Goal: Task Accomplishment & Management: Use online tool/utility

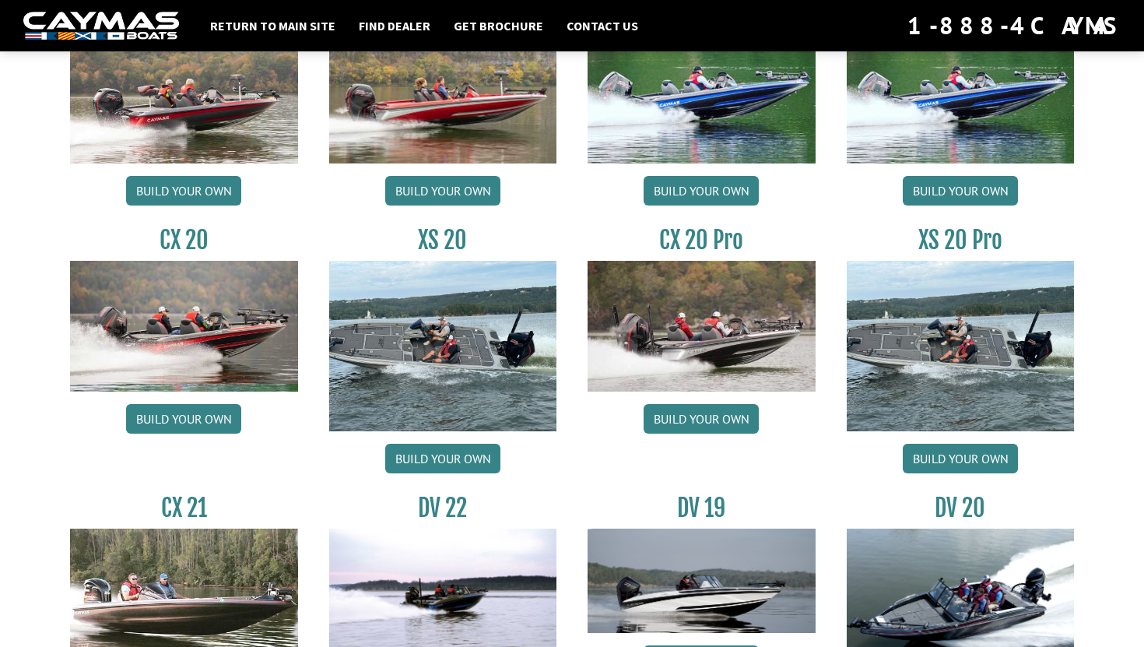
scroll to position [1421, 0]
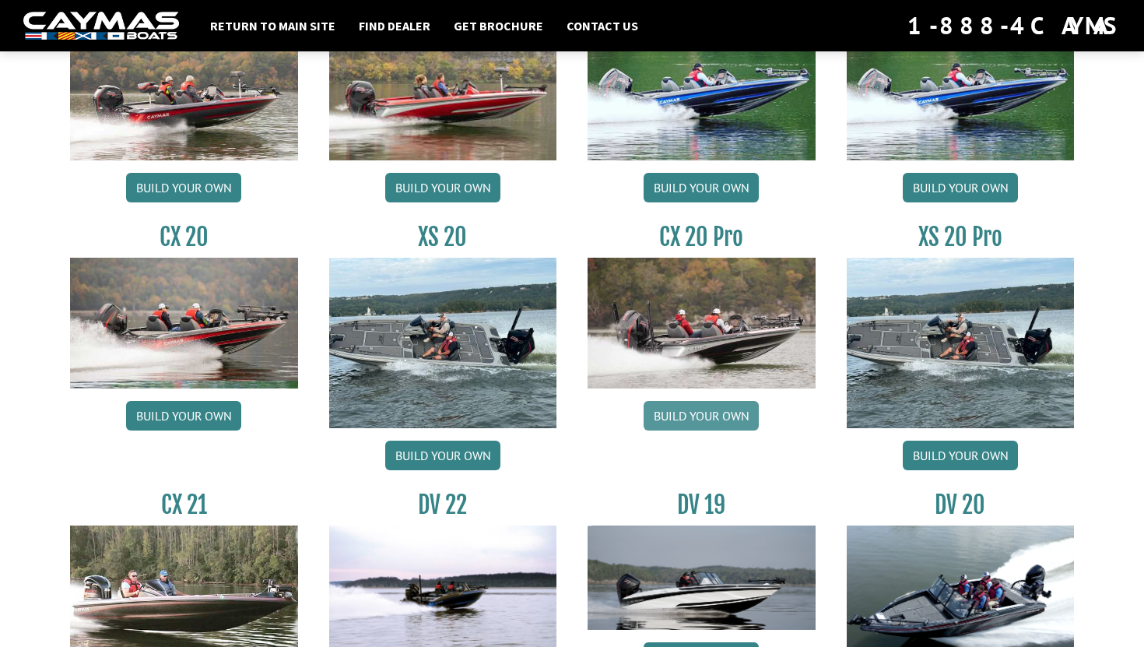
click at [692, 412] on link "Build your own" at bounding box center [700, 416] width 115 height 30
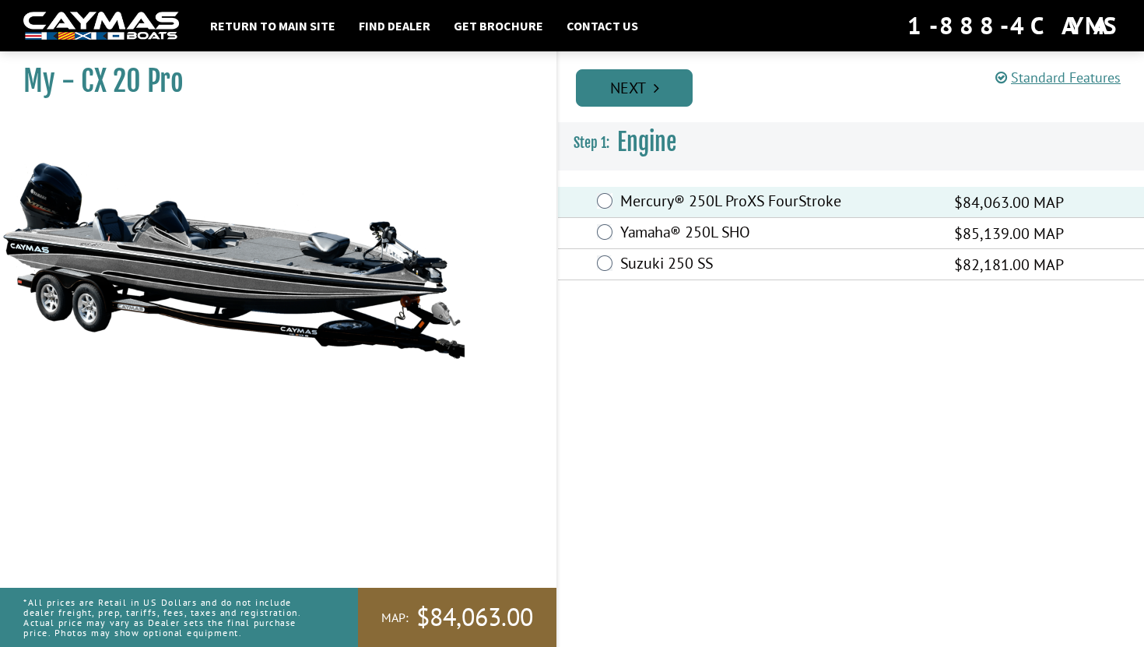
click at [626, 82] on link "Next" at bounding box center [634, 87] width 117 height 37
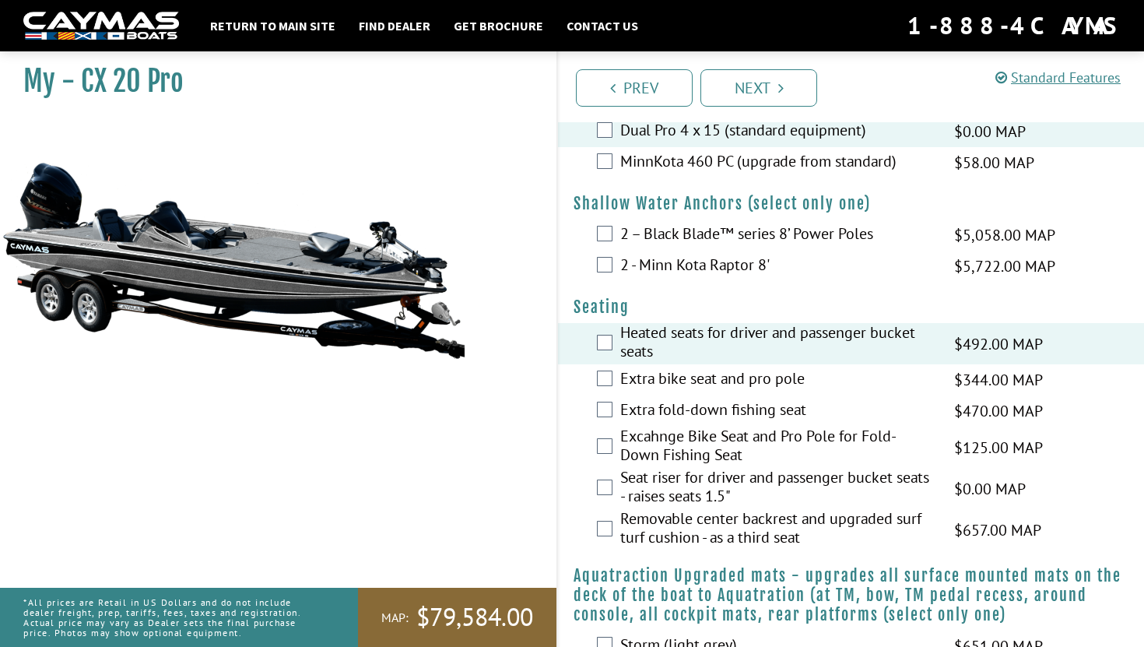
scroll to position [1400, 0]
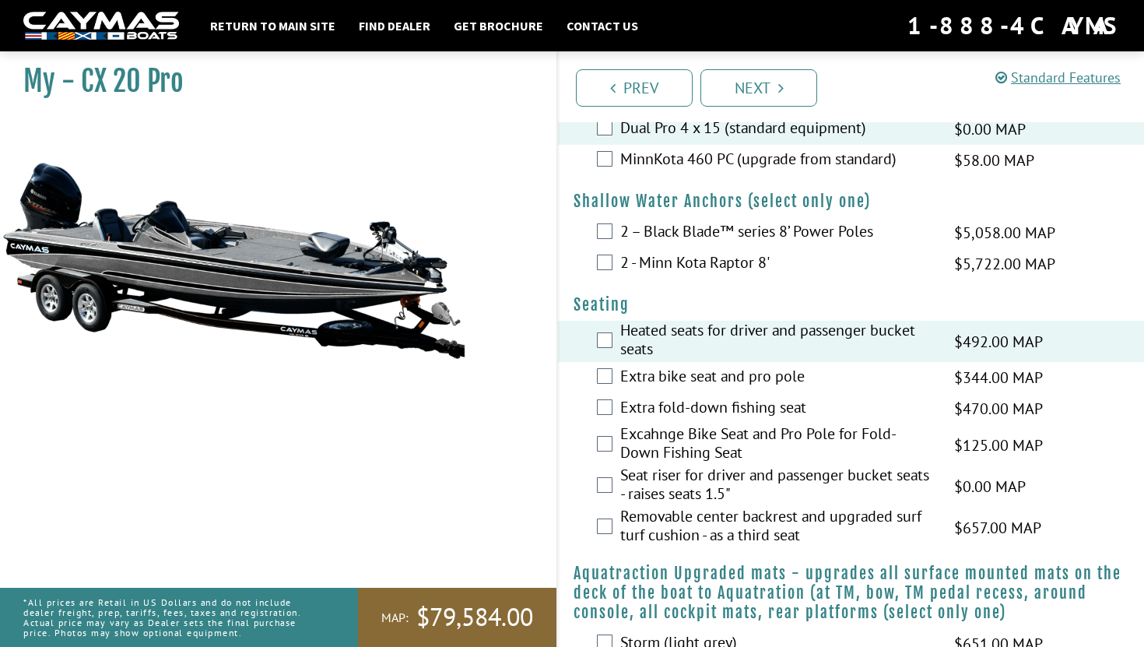
click at [608, 506] on div "Seat riser for driver and passenger bucket seats - raises seats 1.5" $0.00 MAP …" at bounding box center [851, 485] width 586 height 41
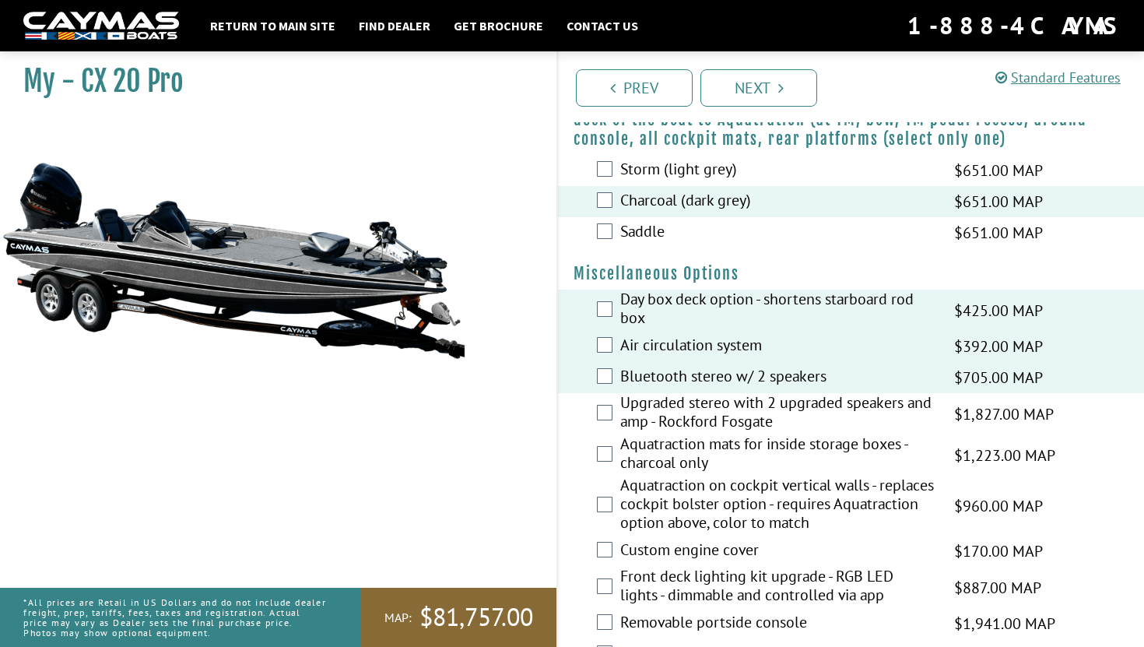
scroll to position [1878, 0]
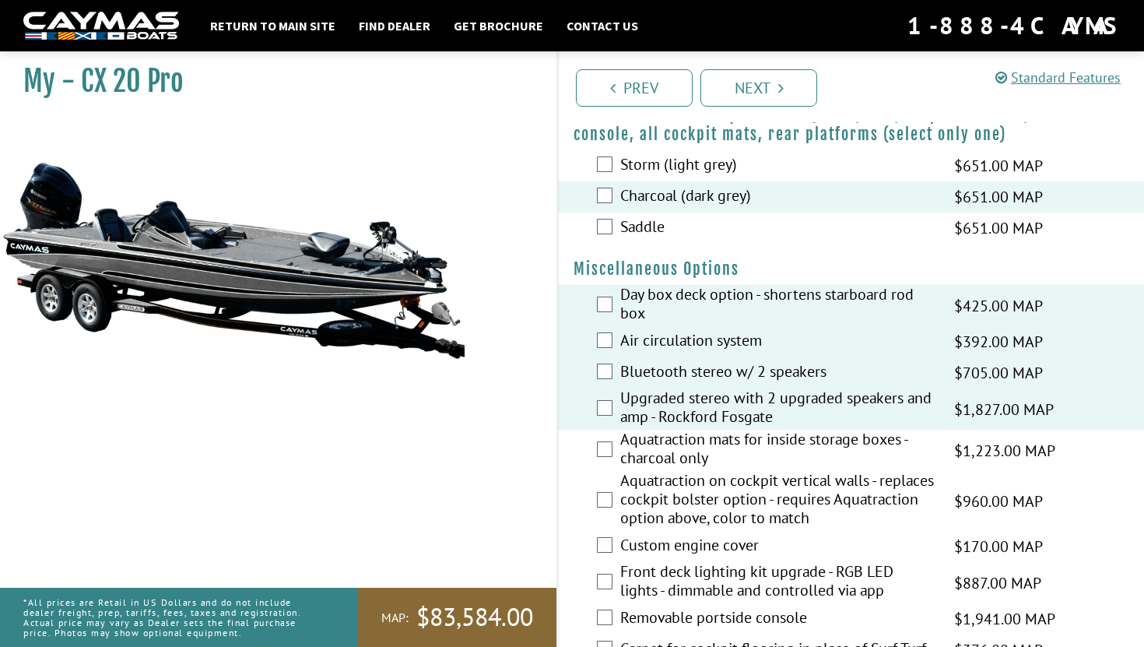
click at [608, 471] on div "Aquatraction mats for inside storage boxes - charcoal only $1,223.00 MAP $1,444…" at bounding box center [851, 449] width 586 height 41
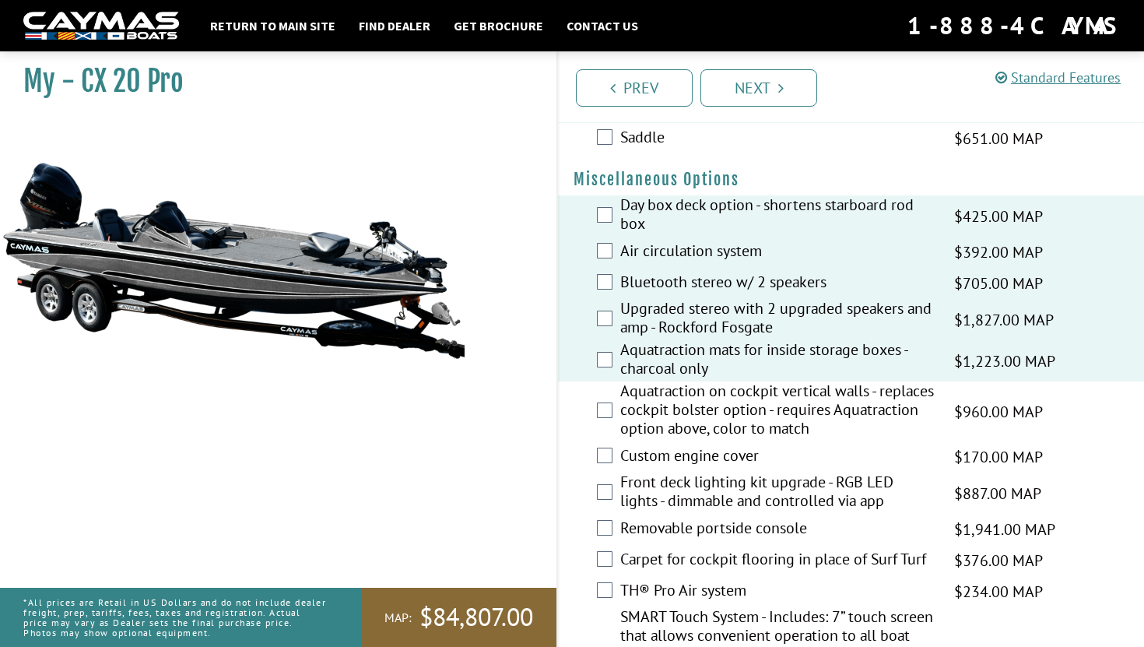
scroll to position [1971, 0]
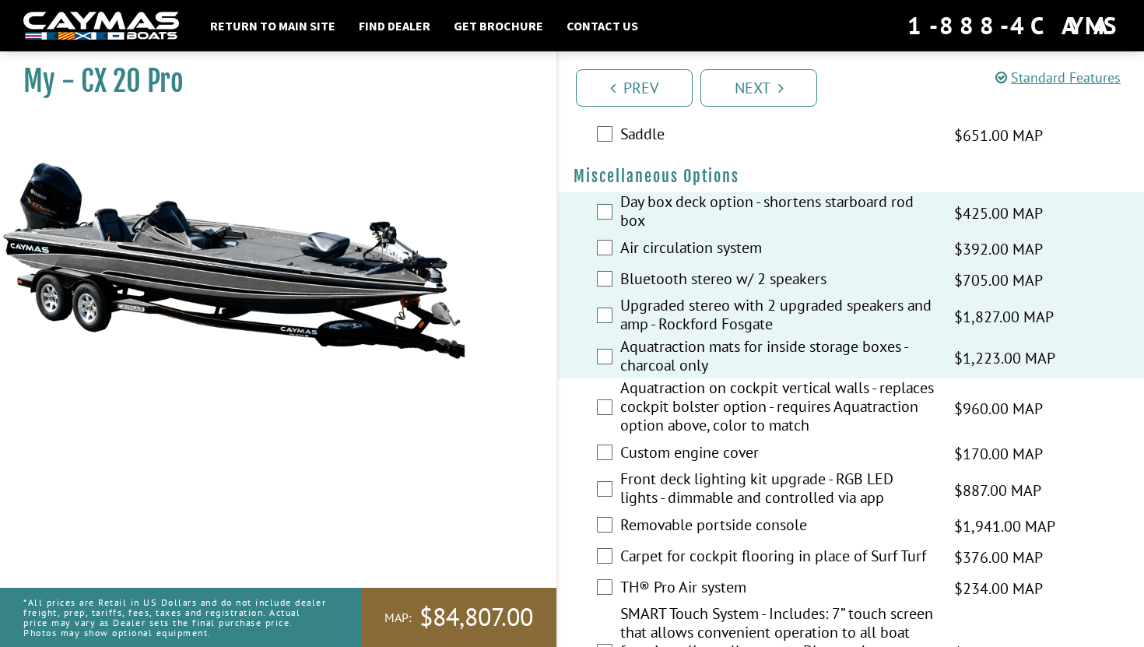
click at [635, 510] on label "Front deck lighting kit upgrade - RGB LED lights - dimmable and controlled via …" at bounding box center [777, 489] width 314 height 41
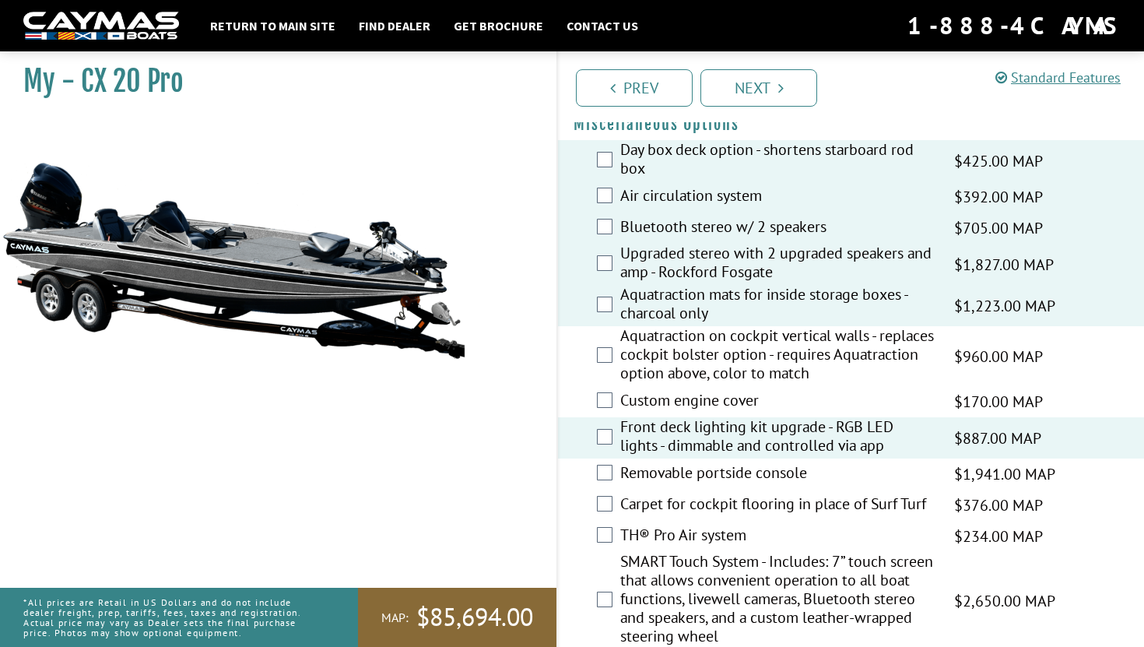
scroll to position [2029, 0]
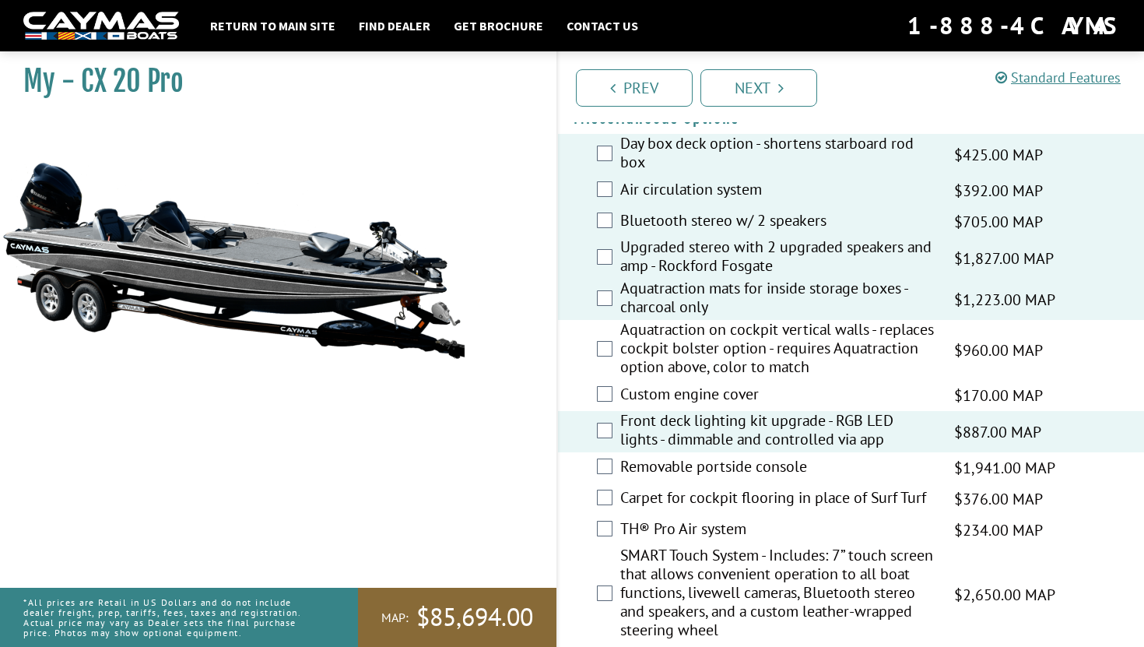
click at [640, 541] on label "TH® Pro Air system" at bounding box center [777, 530] width 314 height 23
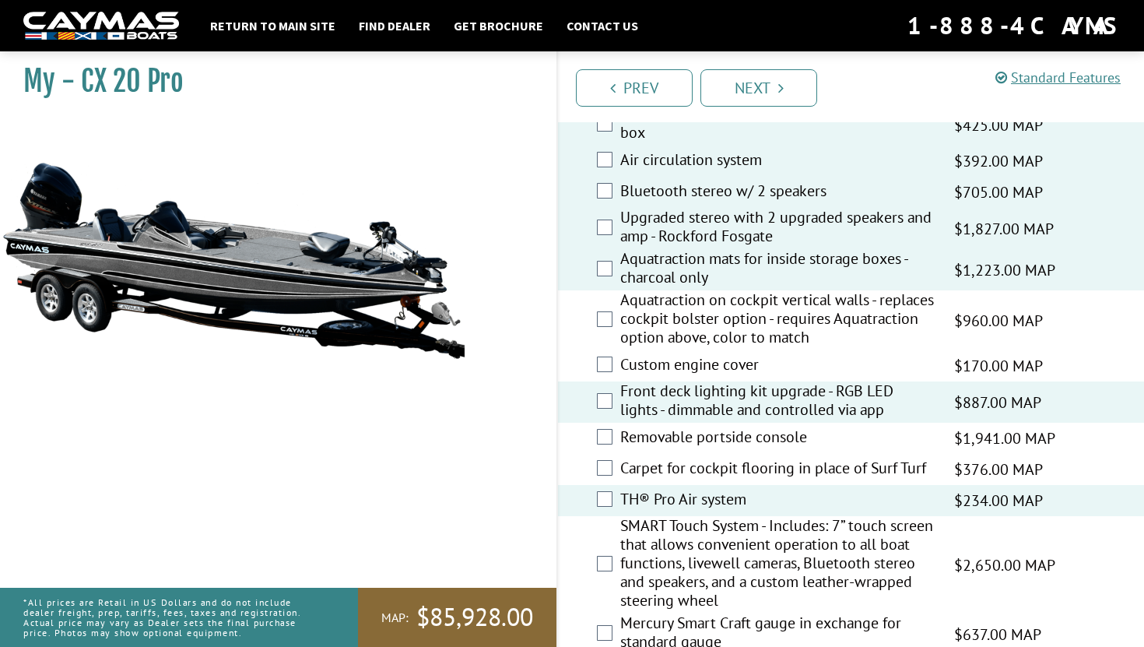
scroll to position [2060, 0]
click at [620, 612] on label "SMART Touch System - Includes: 7” touch screen that allows convenient operation…" at bounding box center [777, 562] width 314 height 97
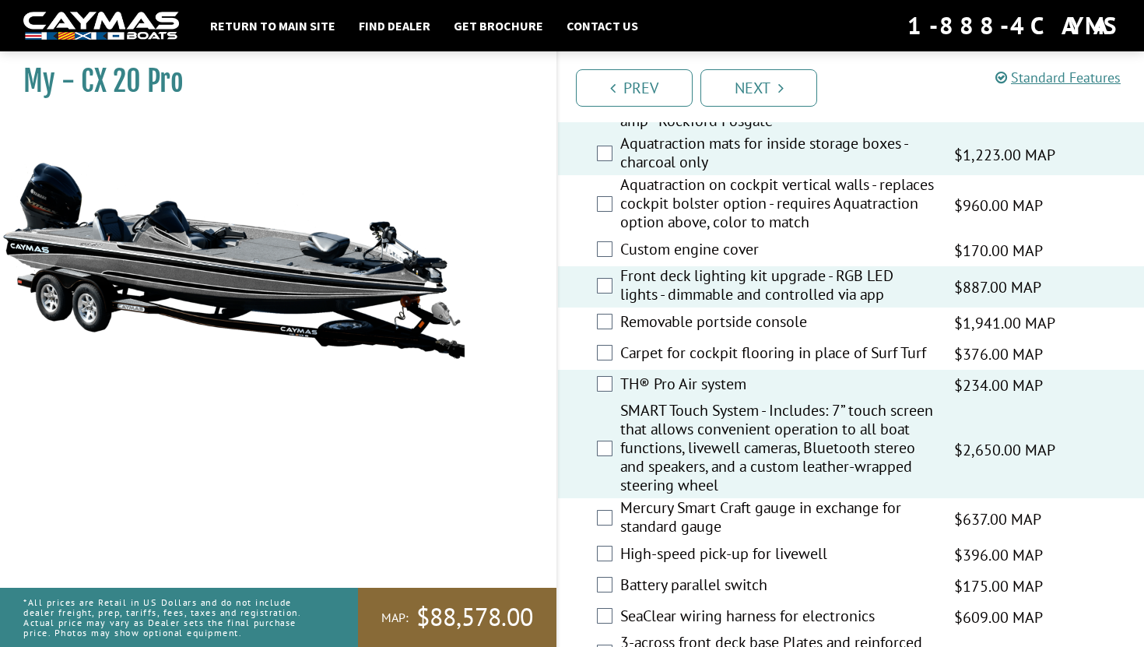
scroll to position [2189, 0]
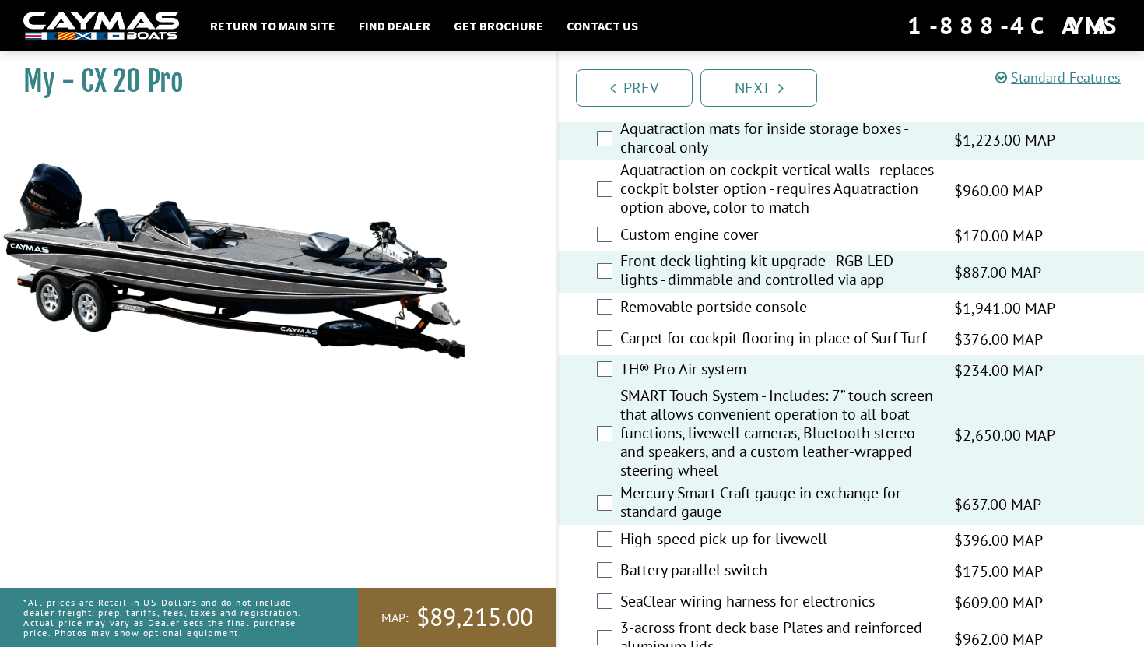
click at [610, 555] on div "High-speed pick-up for livewell $396.00 MAP $468.00 MSRP" at bounding box center [851, 539] width 586 height 31
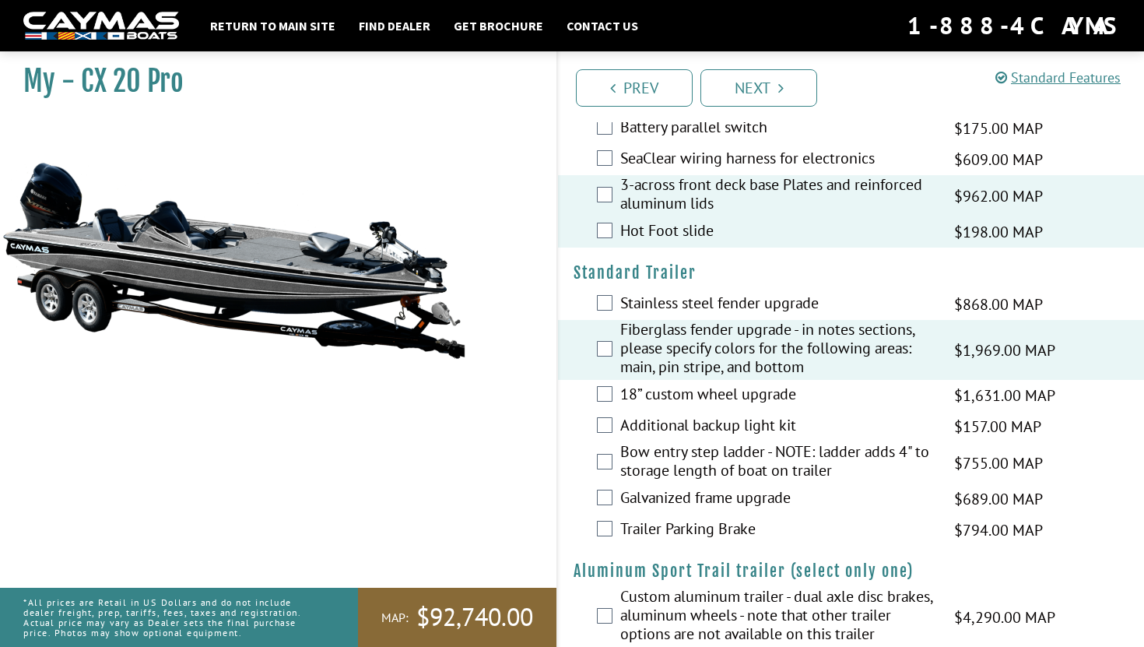
scroll to position [2634, 0]
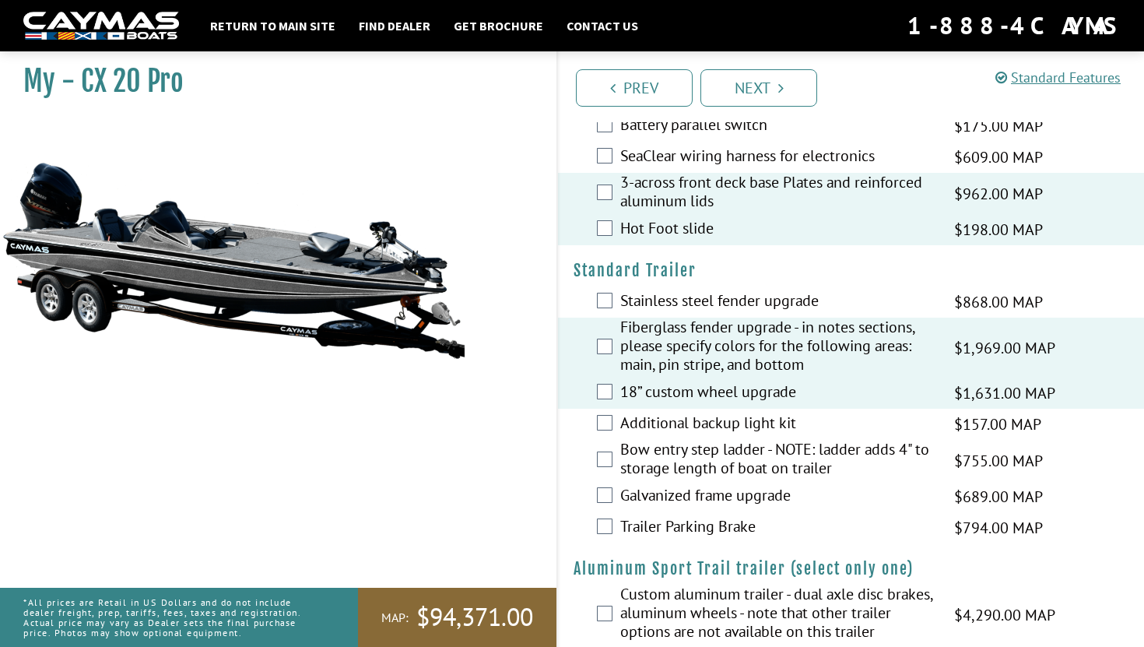
click at [606, 440] on div "Additional backup light kit $157.00 MAP $186.00 MSRP" at bounding box center [851, 423] width 586 height 31
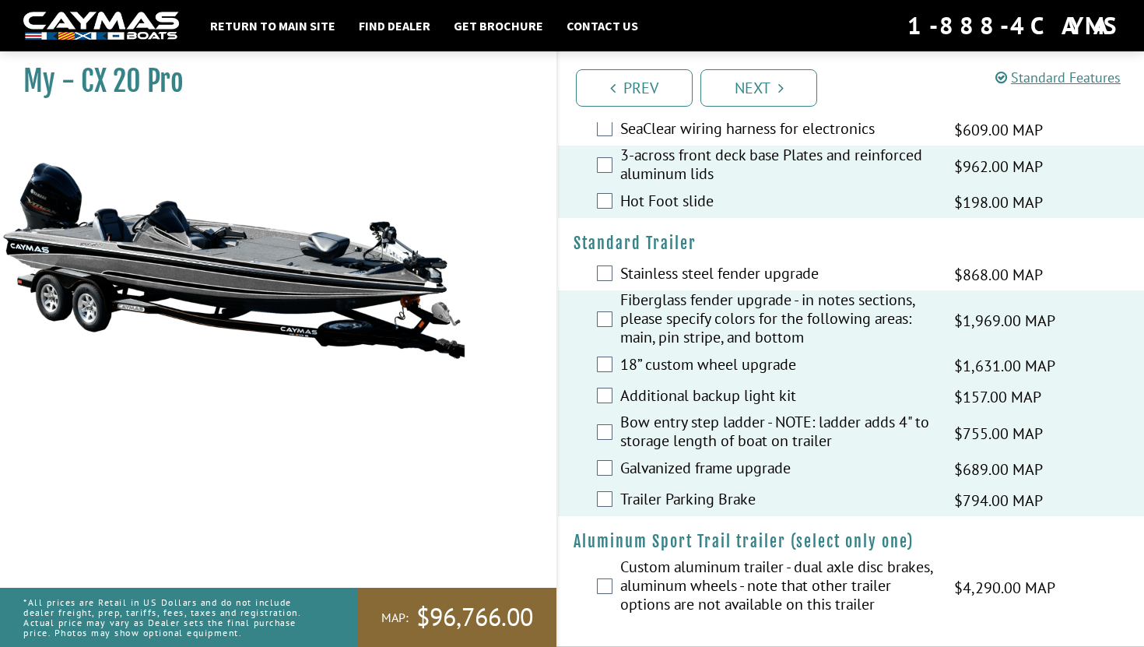
scroll to position [2728, 0]
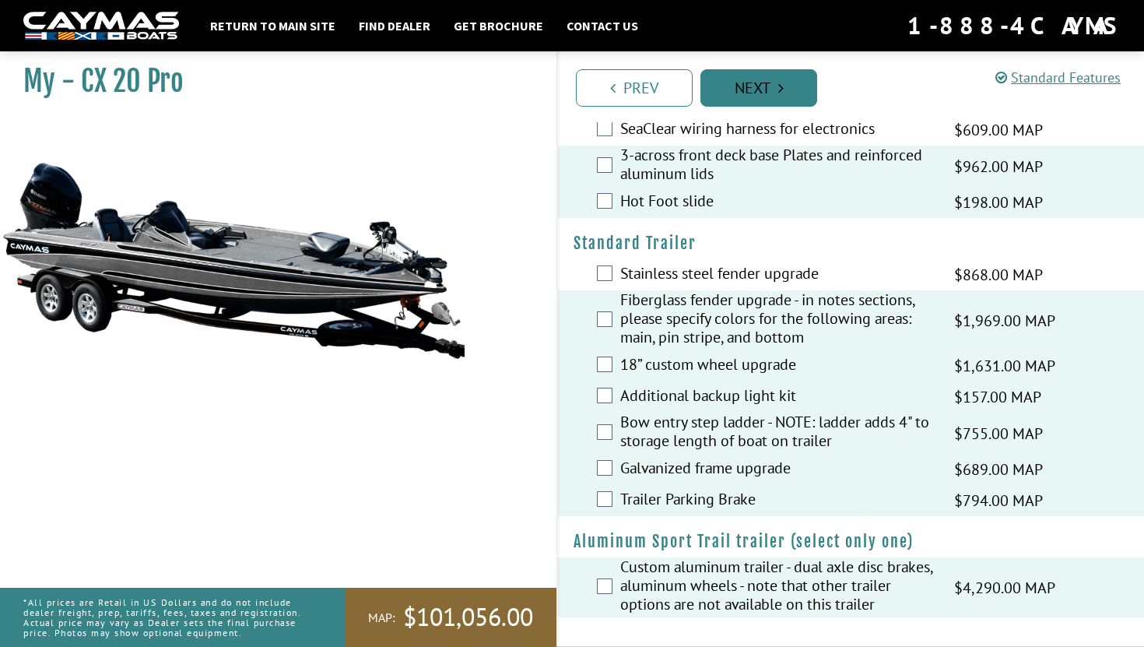
click at [782, 86] on icon "Pagination" at bounding box center [780, 88] width 5 height 16
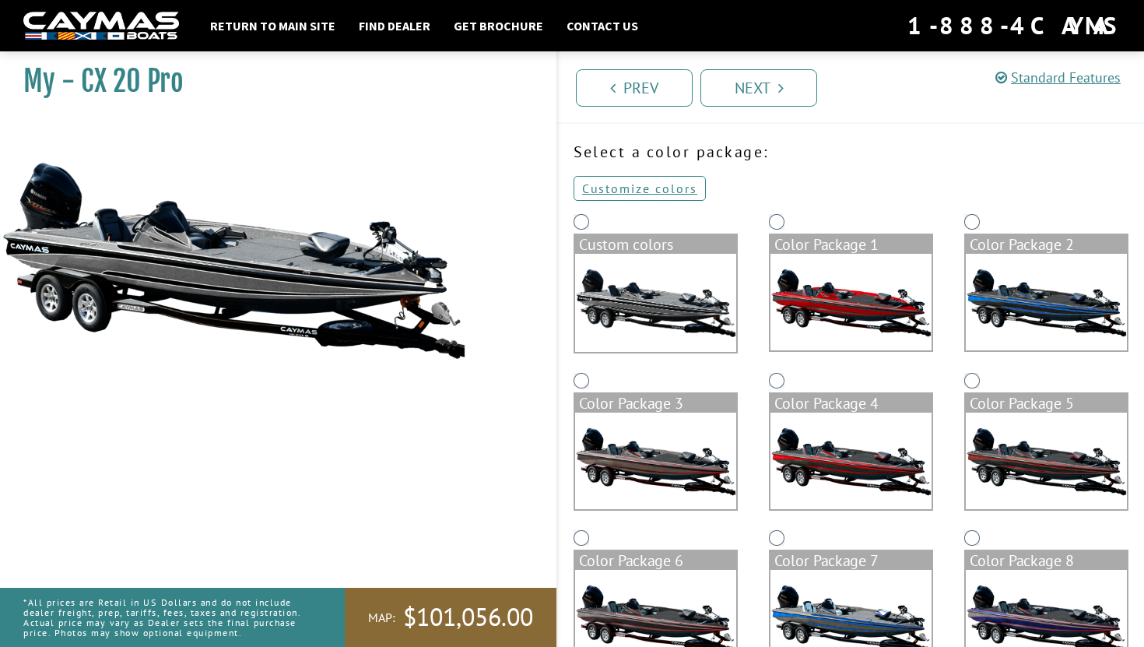
scroll to position [43, 0]
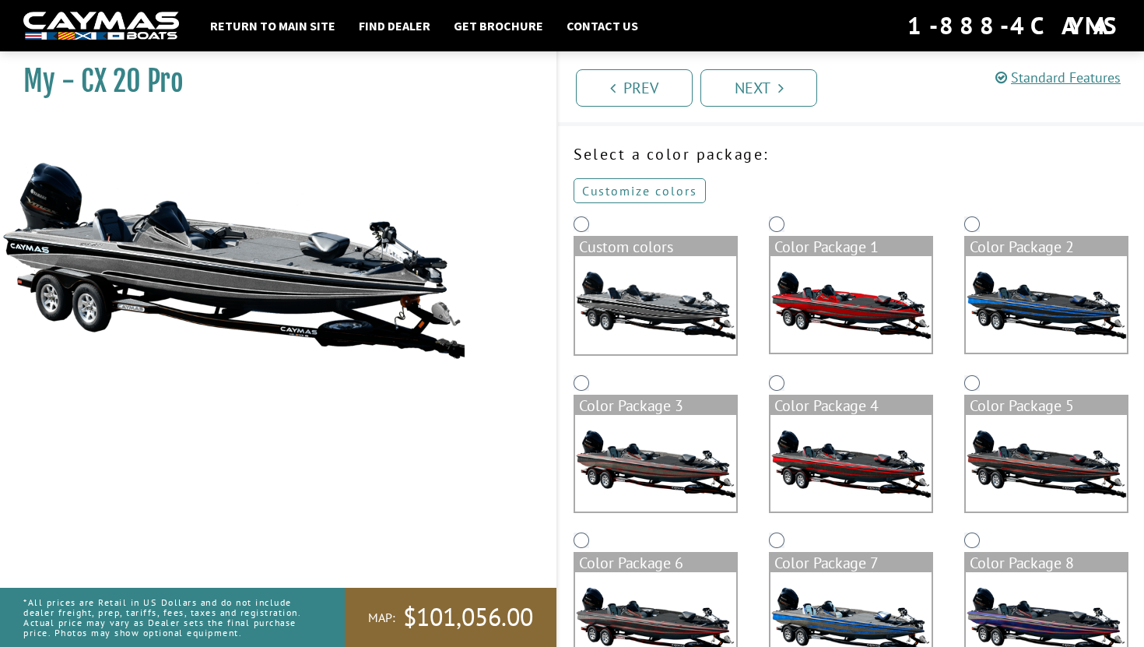
click at [609, 191] on link "Customize colors" at bounding box center [639, 190] width 132 height 25
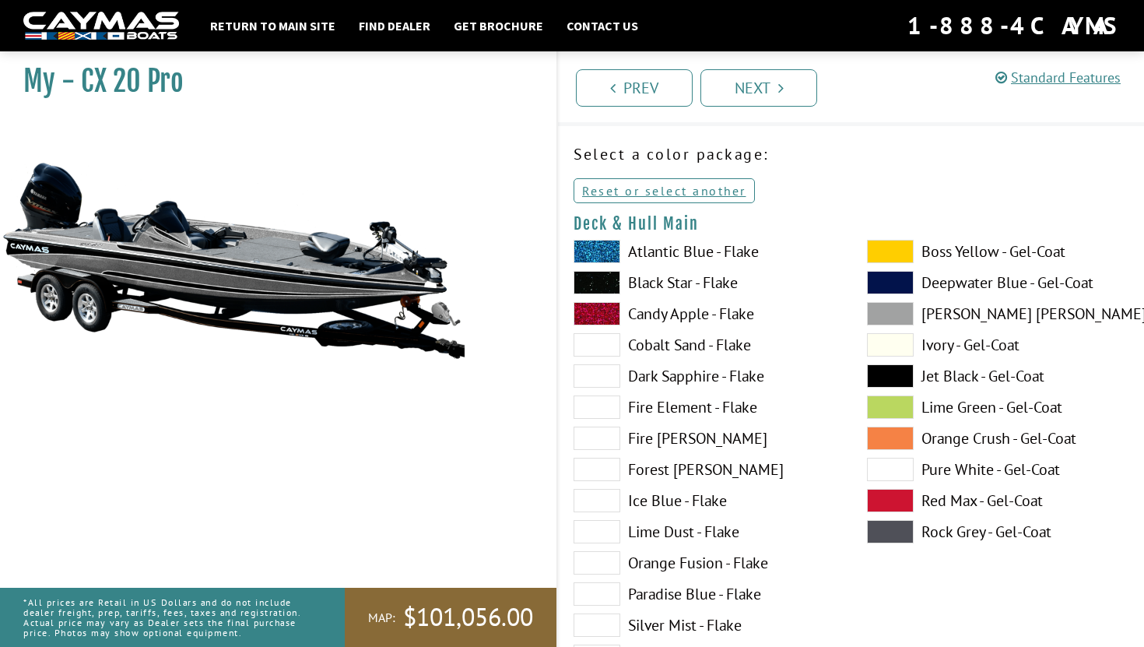
scroll to position [47, 0]
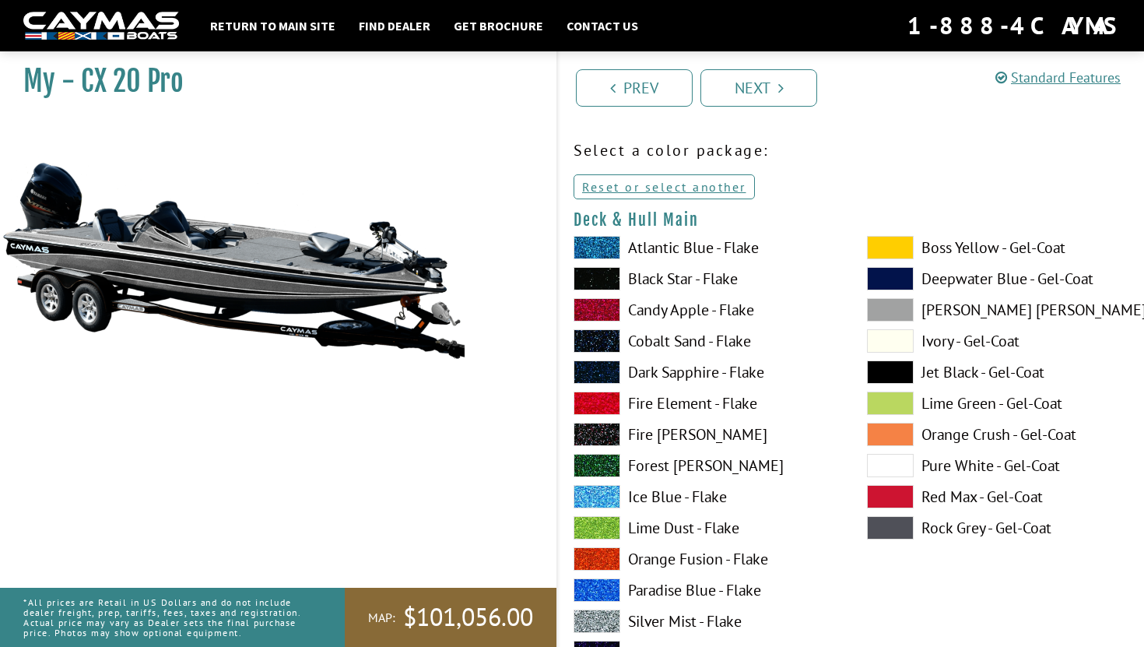
click at [898, 303] on span at bounding box center [890, 309] width 47 height 23
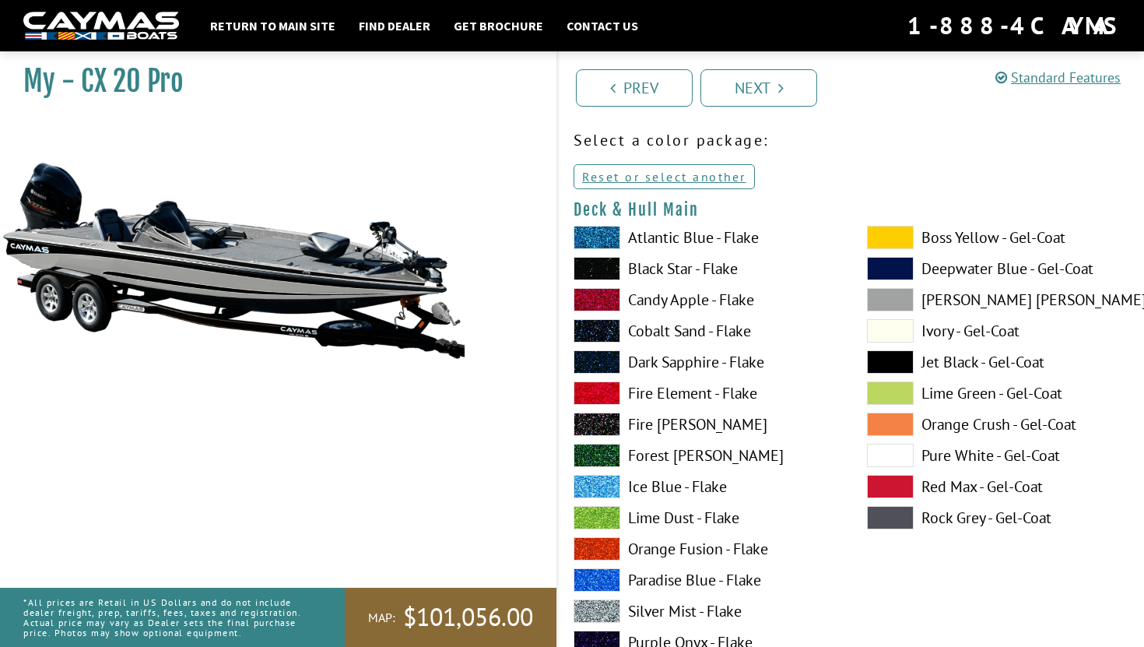
scroll to position [58, 0]
click at [906, 512] on span at bounding box center [890, 516] width 47 height 23
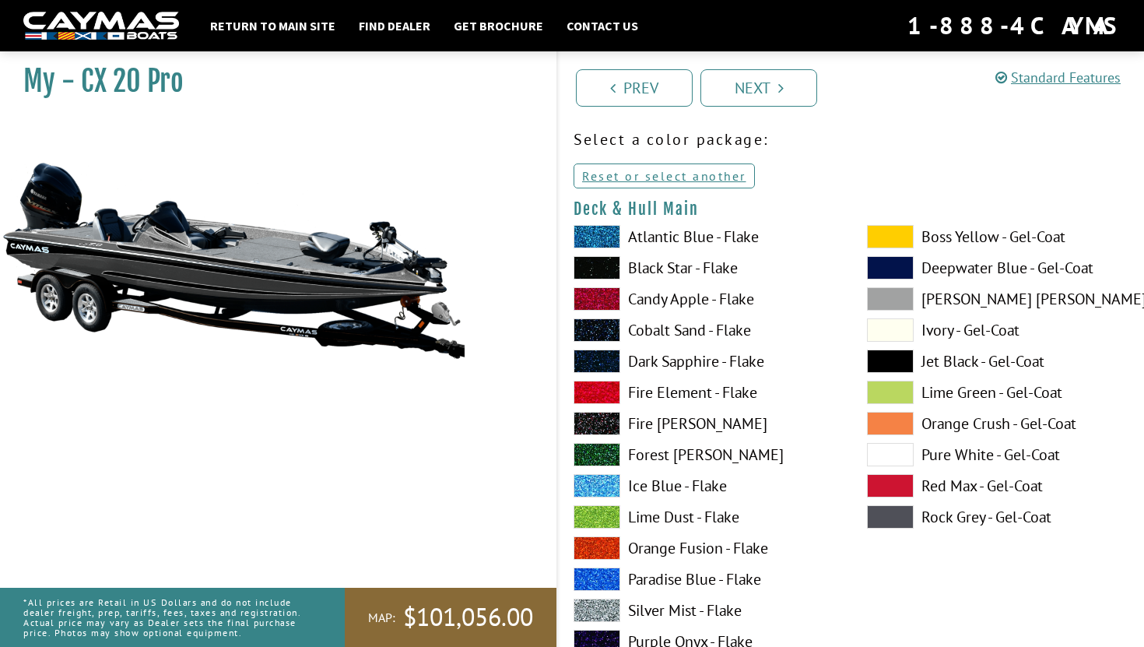
click at [888, 455] on span at bounding box center [890, 454] width 47 height 23
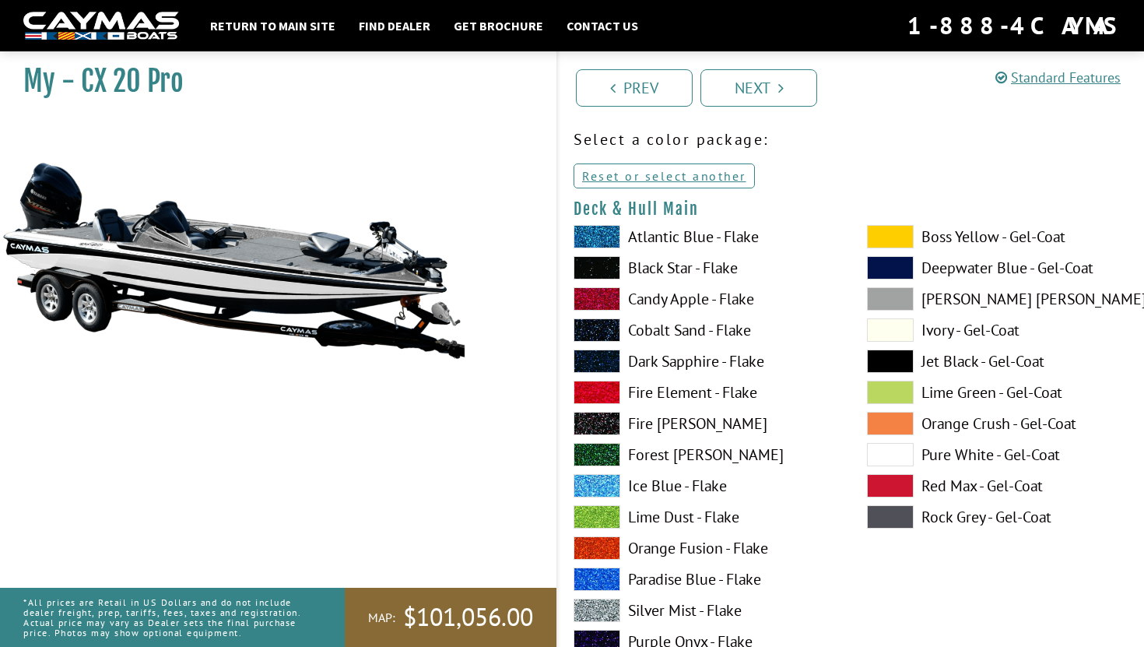
click at [904, 519] on span at bounding box center [890, 516] width 47 height 23
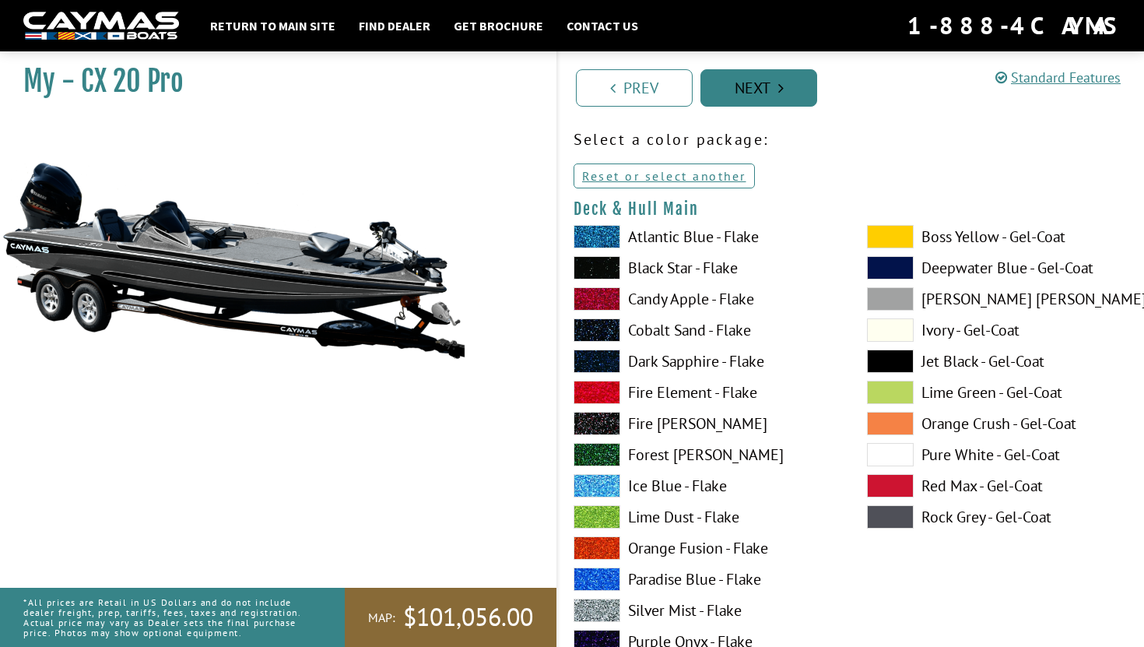
click at [743, 92] on link "Next" at bounding box center [758, 87] width 117 height 37
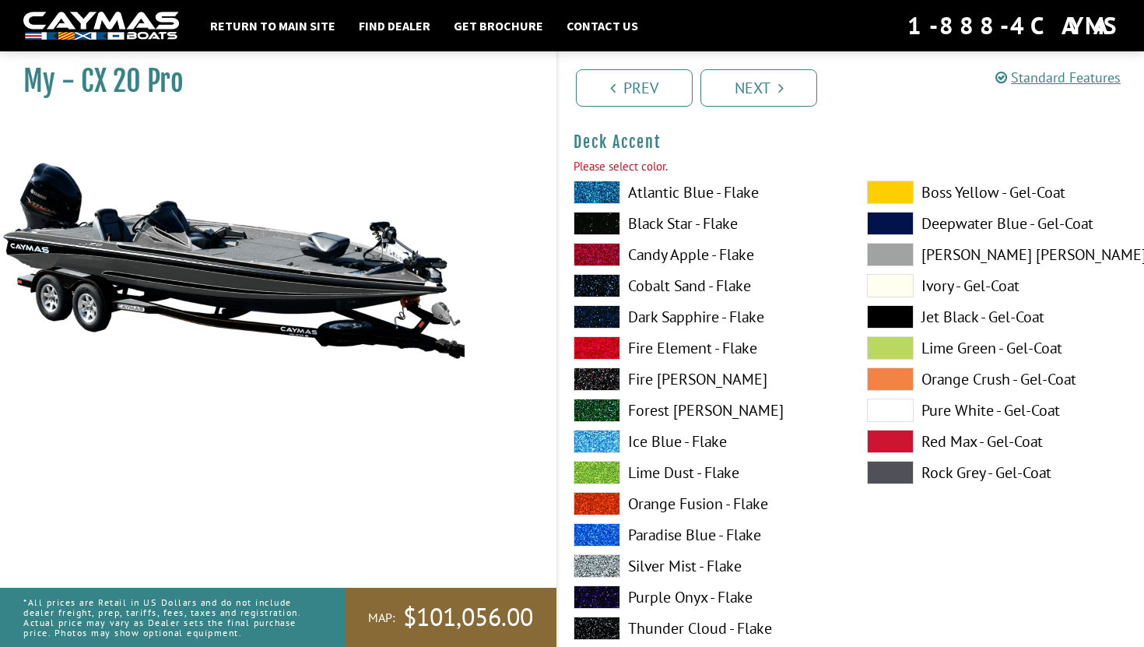
scroll to position [768, 0]
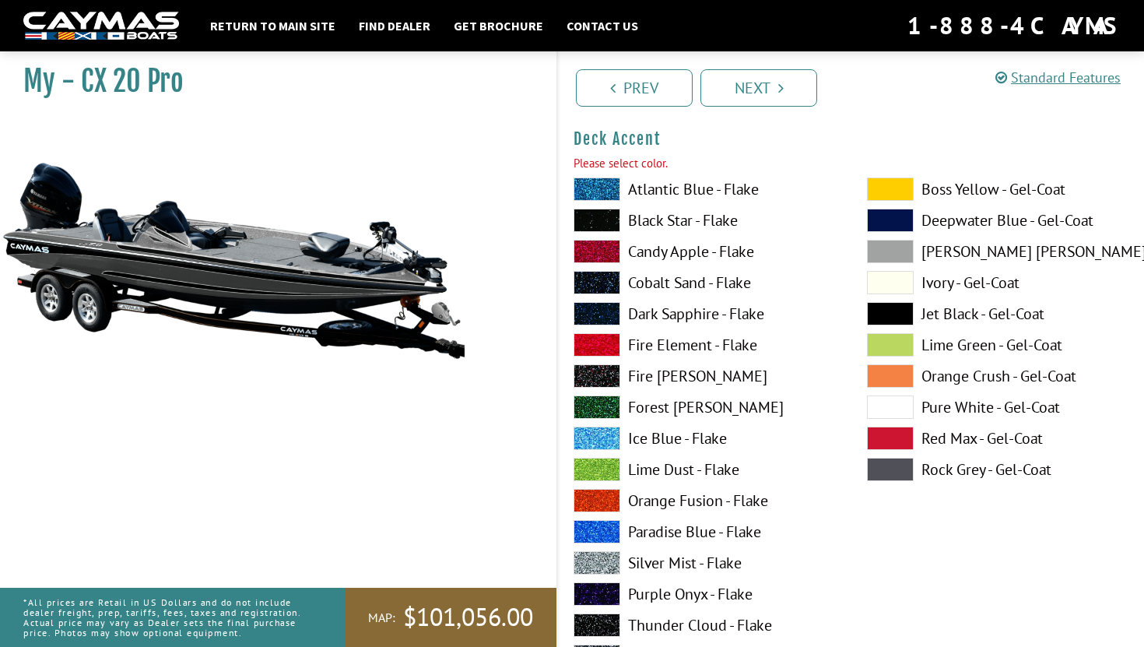
click at [605, 211] on span at bounding box center [596, 220] width 47 height 23
click at [892, 464] on span at bounding box center [890, 468] width 47 height 23
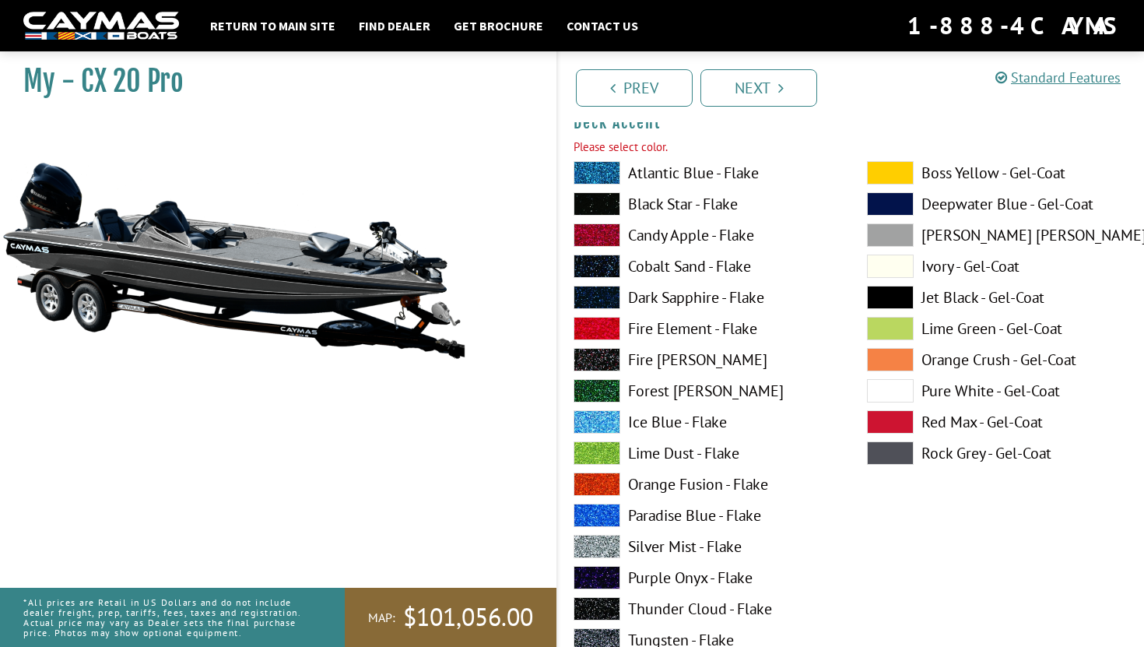
click at [606, 353] on span at bounding box center [596, 359] width 47 height 23
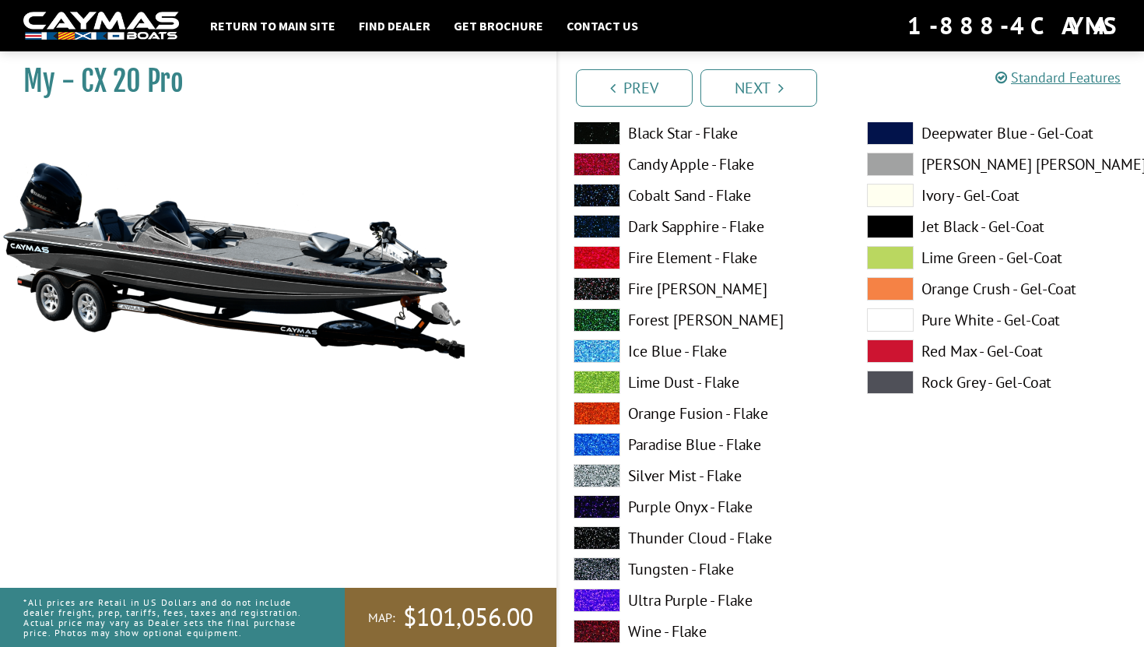
scroll to position [865, 0]
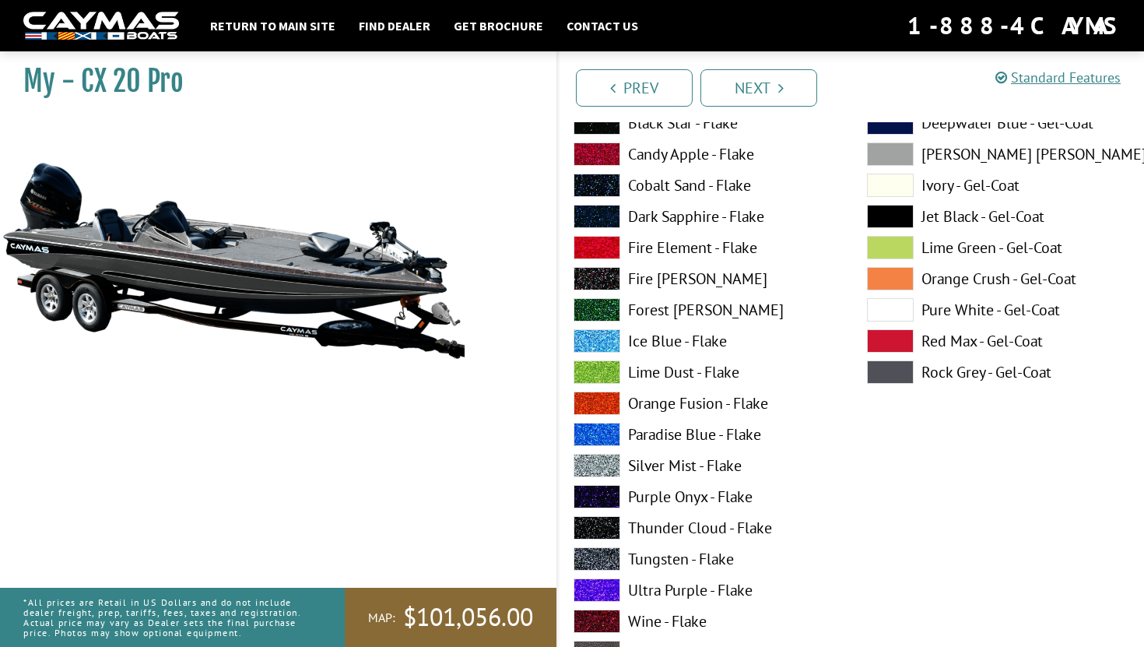
click at [601, 524] on span at bounding box center [596, 527] width 47 height 23
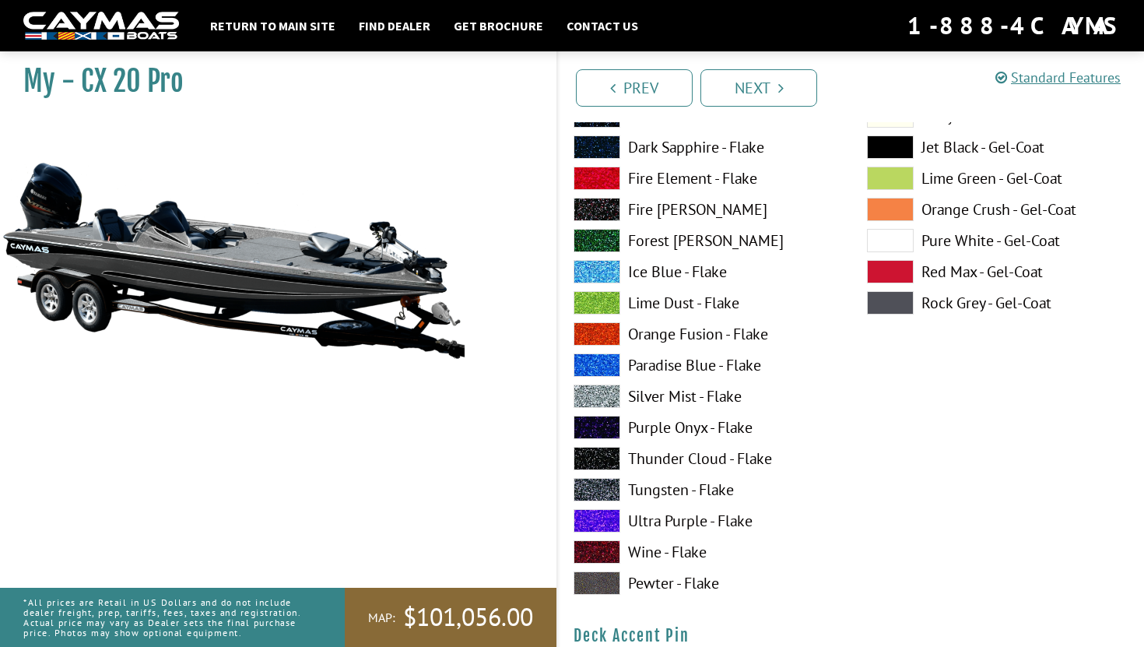
scroll to position [936, 0]
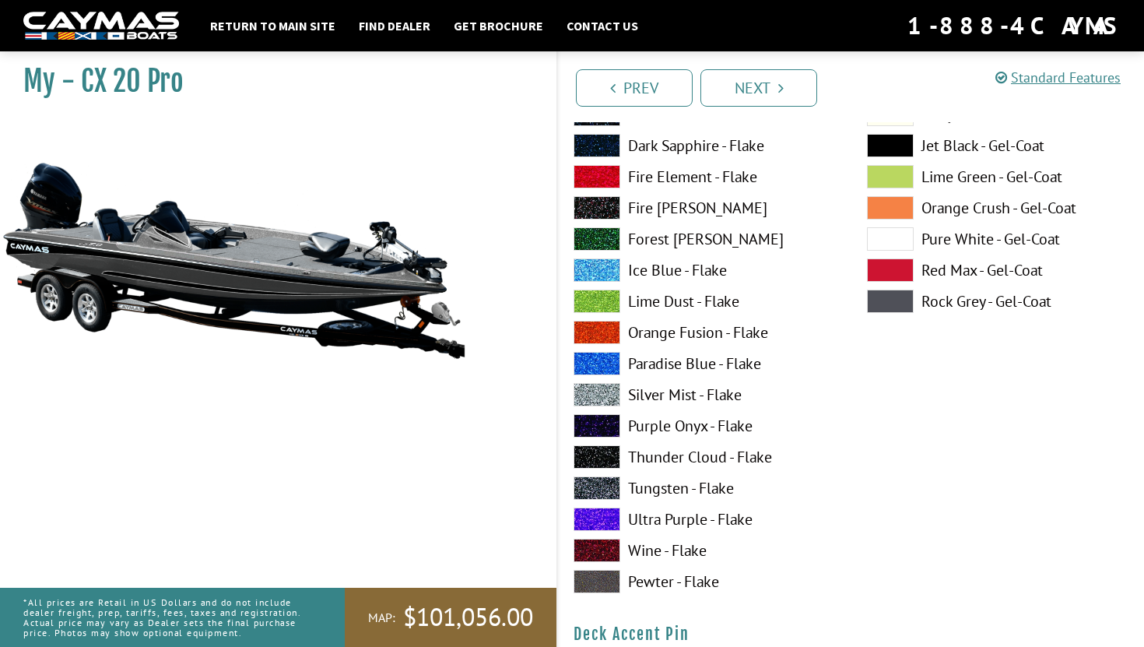
click at [608, 566] on div "Atlantic Blue - Flake Black Star - Flake Candy Apple - Flake Cobalt Sand - Flak…" at bounding box center [704, 304] width 293 height 591
click at [600, 486] on span at bounding box center [596, 487] width 47 height 23
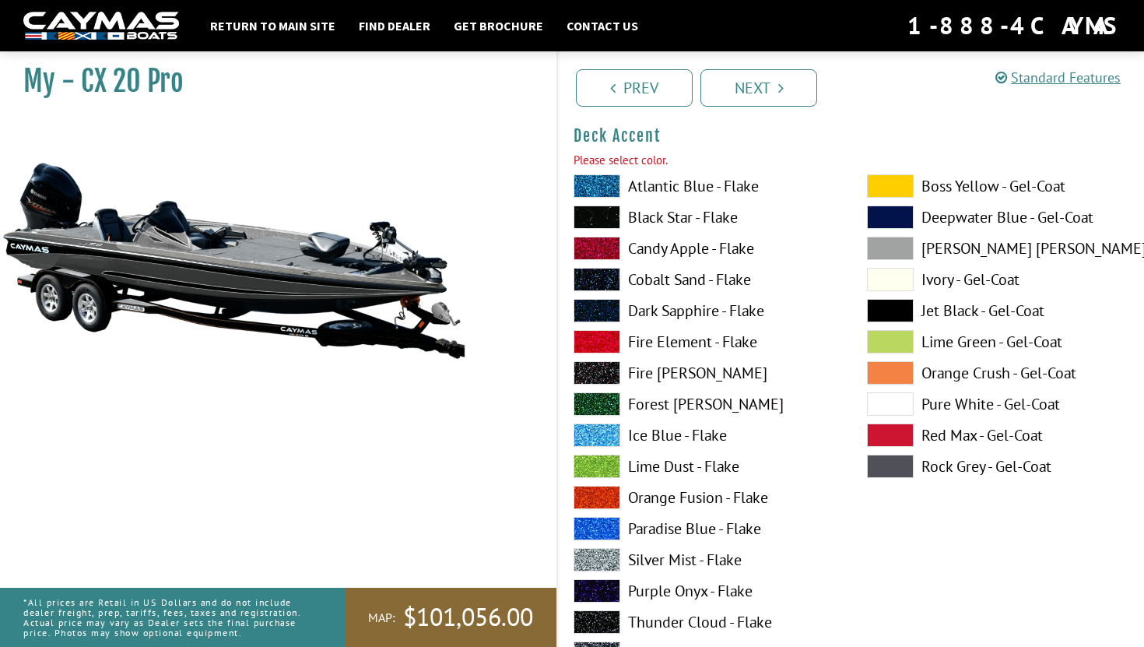
scroll to position [752, 0]
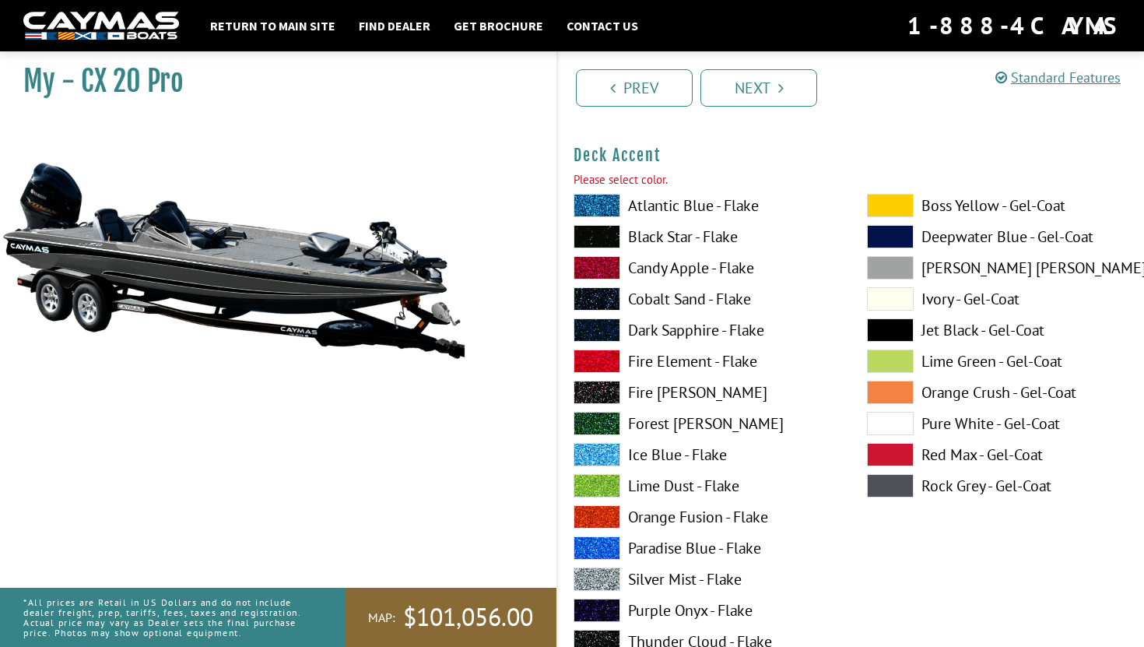
click at [884, 320] on span at bounding box center [890, 329] width 47 height 23
click at [592, 231] on span at bounding box center [596, 236] width 47 height 23
click at [895, 324] on span at bounding box center [890, 329] width 47 height 23
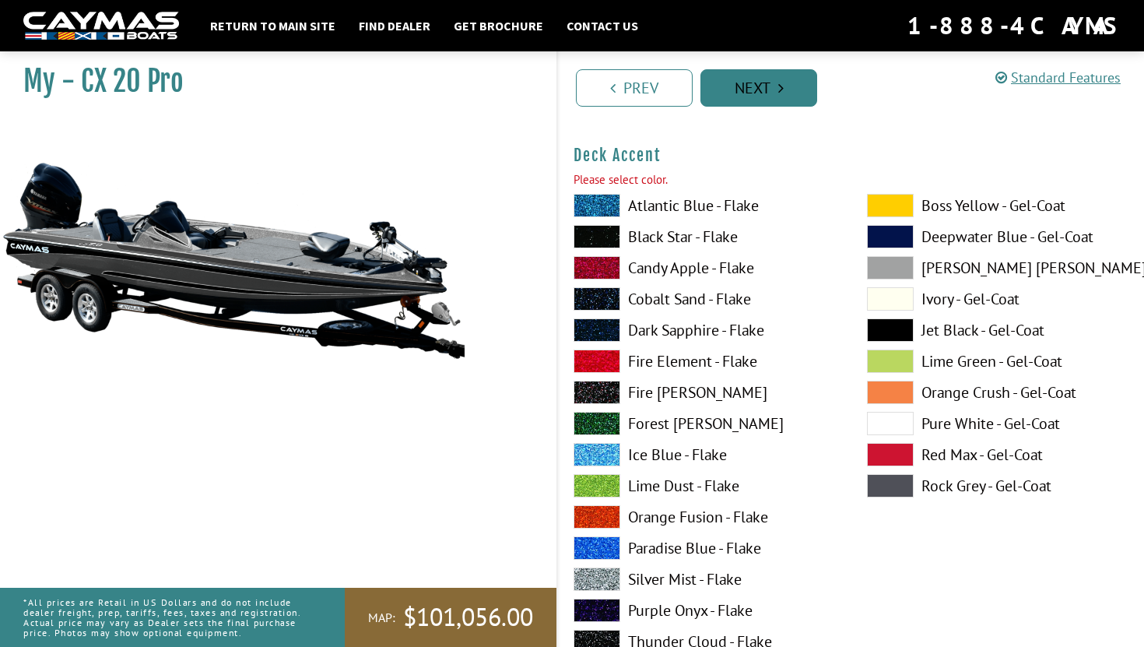
click at [759, 85] on link "Next" at bounding box center [758, 87] width 117 height 37
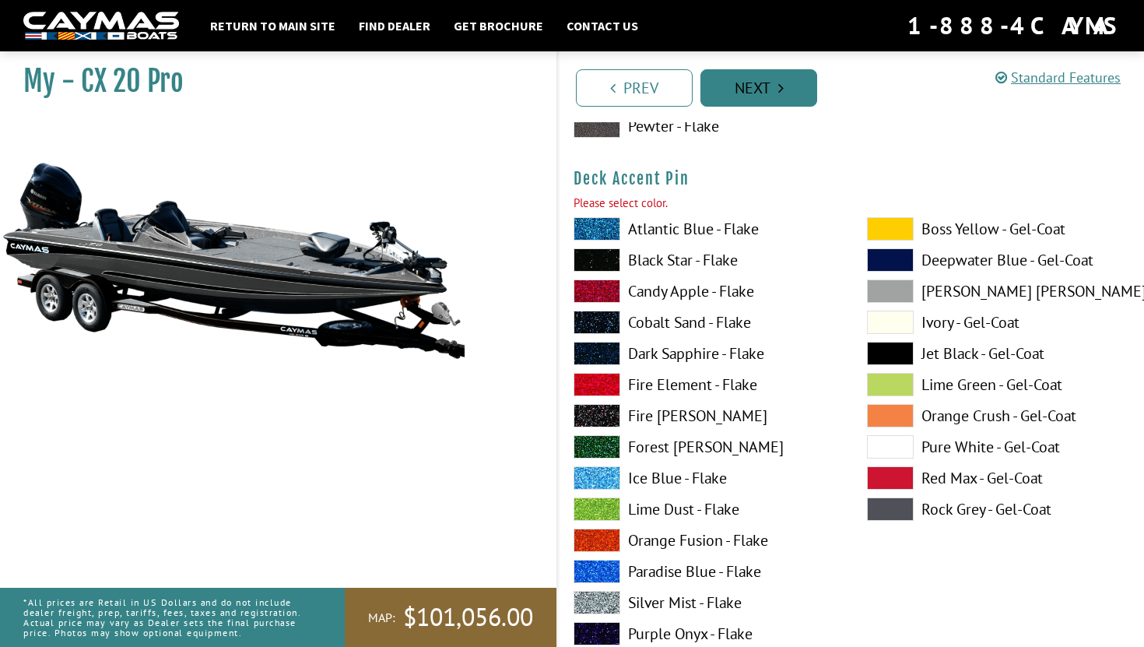
scroll to position [1408, 0]
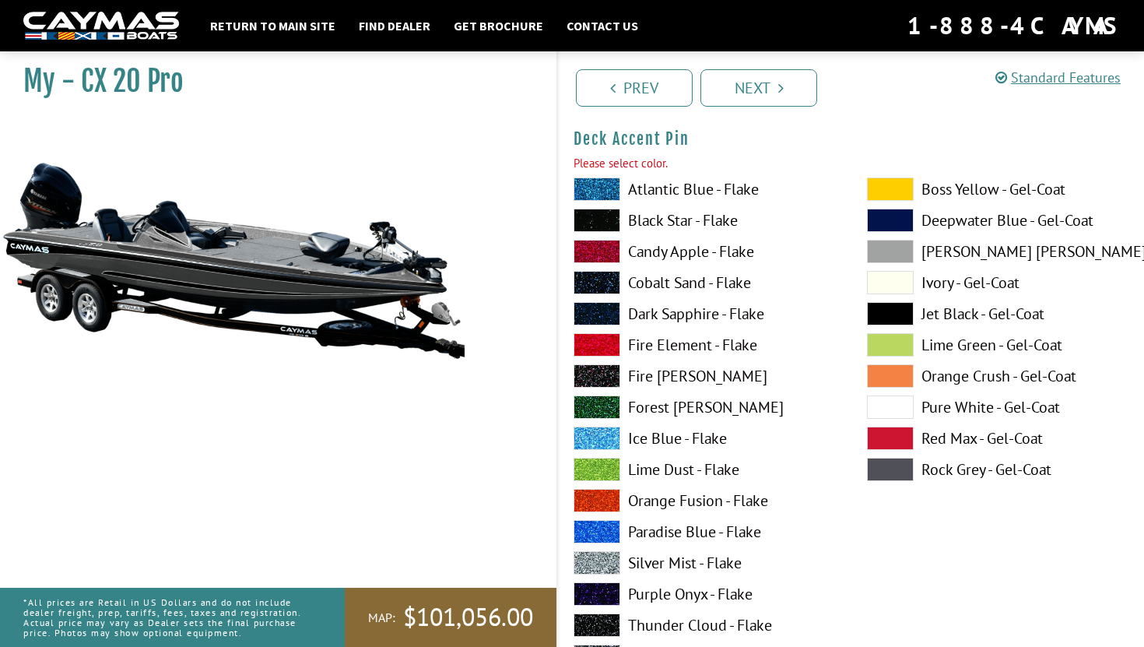
click at [881, 308] on span at bounding box center [890, 313] width 47 height 23
click at [651, 213] on label "Black Star - Flake" at bounding box center [704, 220] width 262 height 23
click at [880, 252] on span at bounding box center [890, 251] width 47 height 23
click at [894, 464] on span at bounding box center [890, 468] width 47 height 23
click at [612, 218] on span at bounding box center [596, 220] width 47 height 23
